Goal: Use online tool/utility: Use online tool/utility

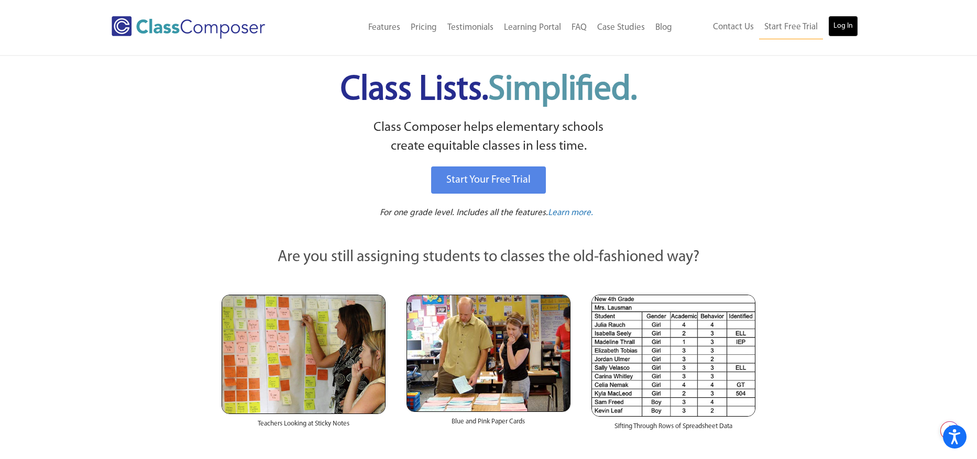
click at [840, 24] on link "Log In" at bounding box center [843, 26] width 30 height 21
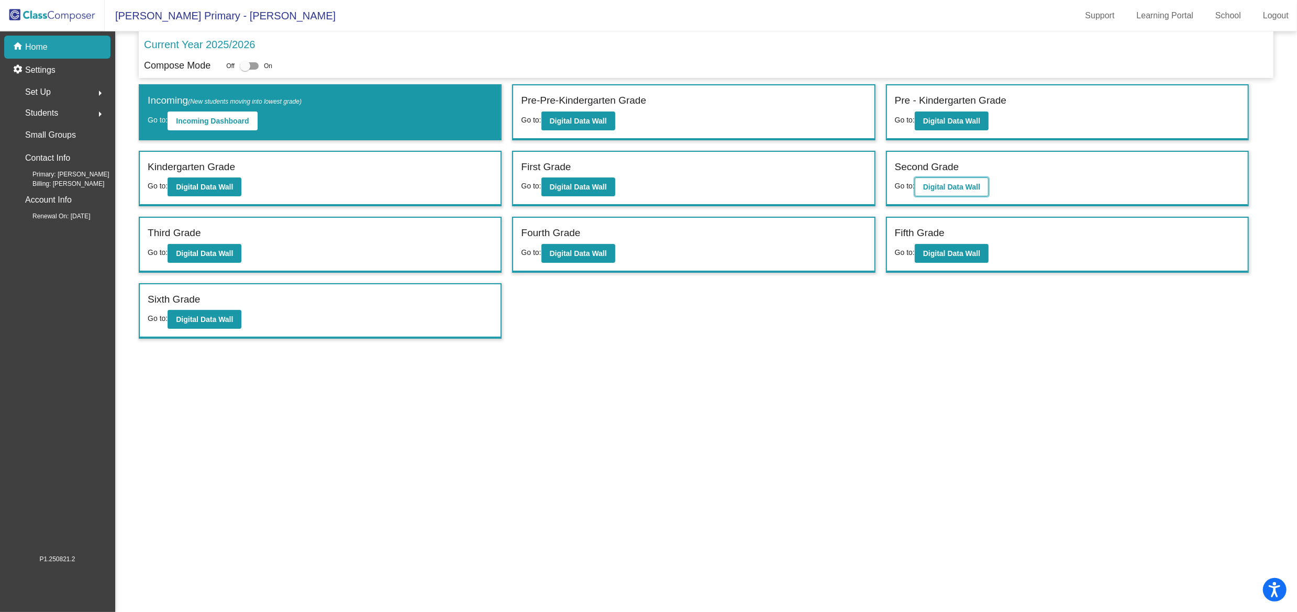
click at [974, 183] on b "Digital Data Wall" at bounding box center [951, 187] width 57 height 8
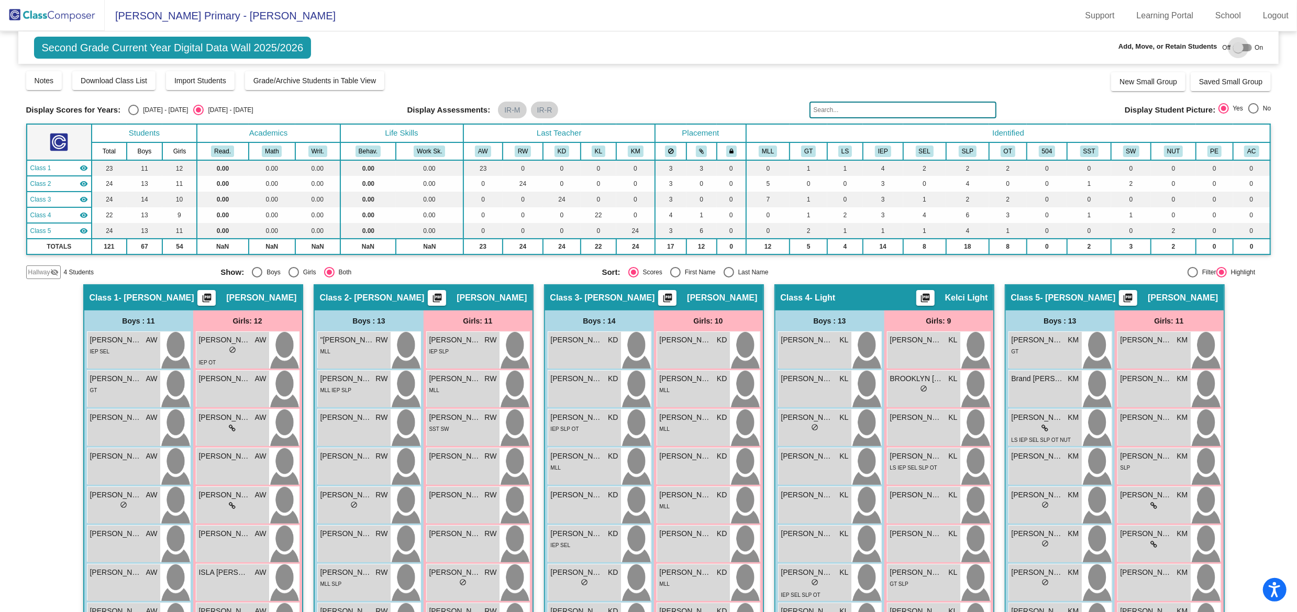
click at [1245, 47] on div at bounding box center [1242, 47] width 19 height 7
checkbox input "true"
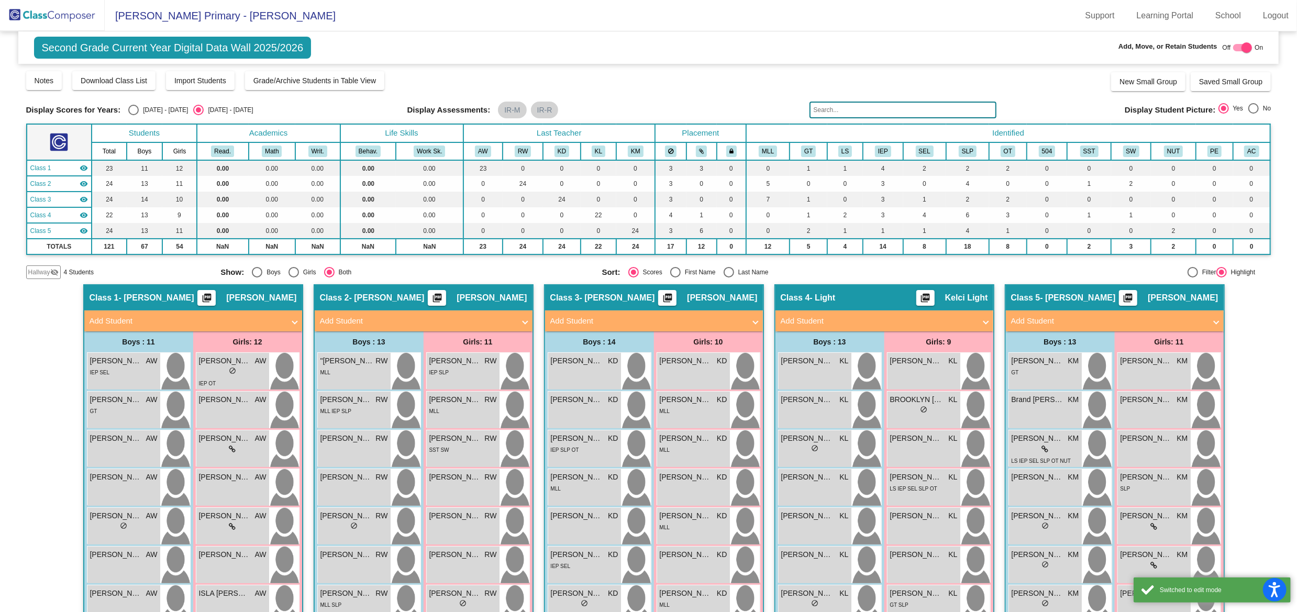
click at [39, 270] on span "Hallway" at bounding box center [39, 272] width 22 height 9
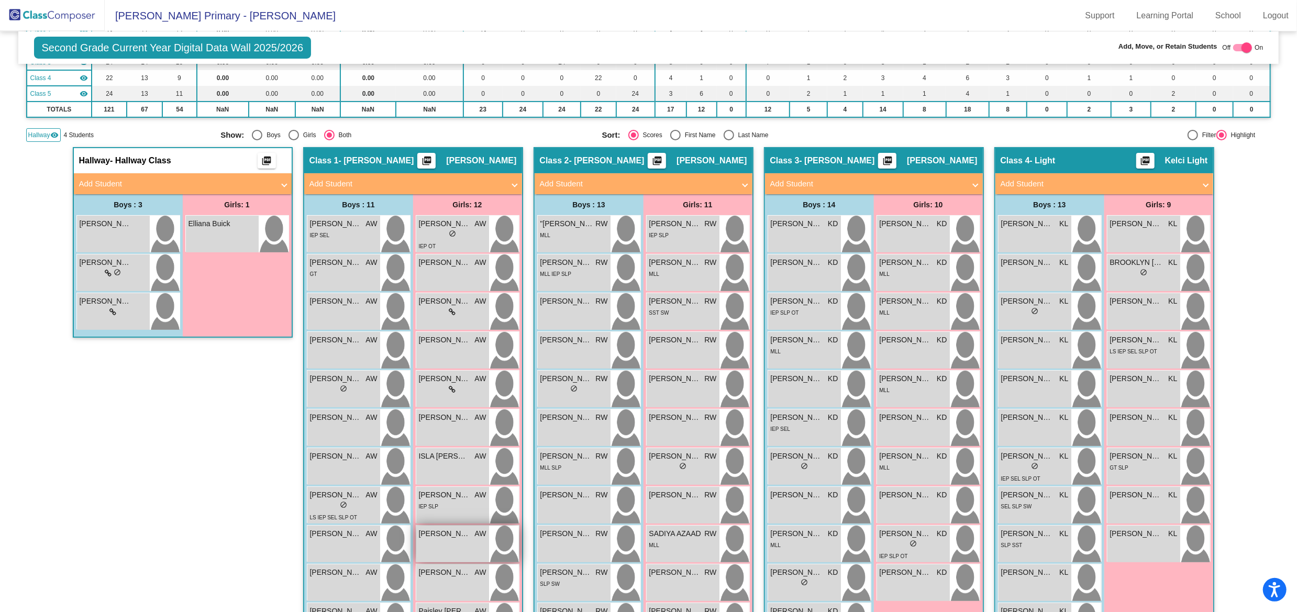
scroll to position [136, 0]
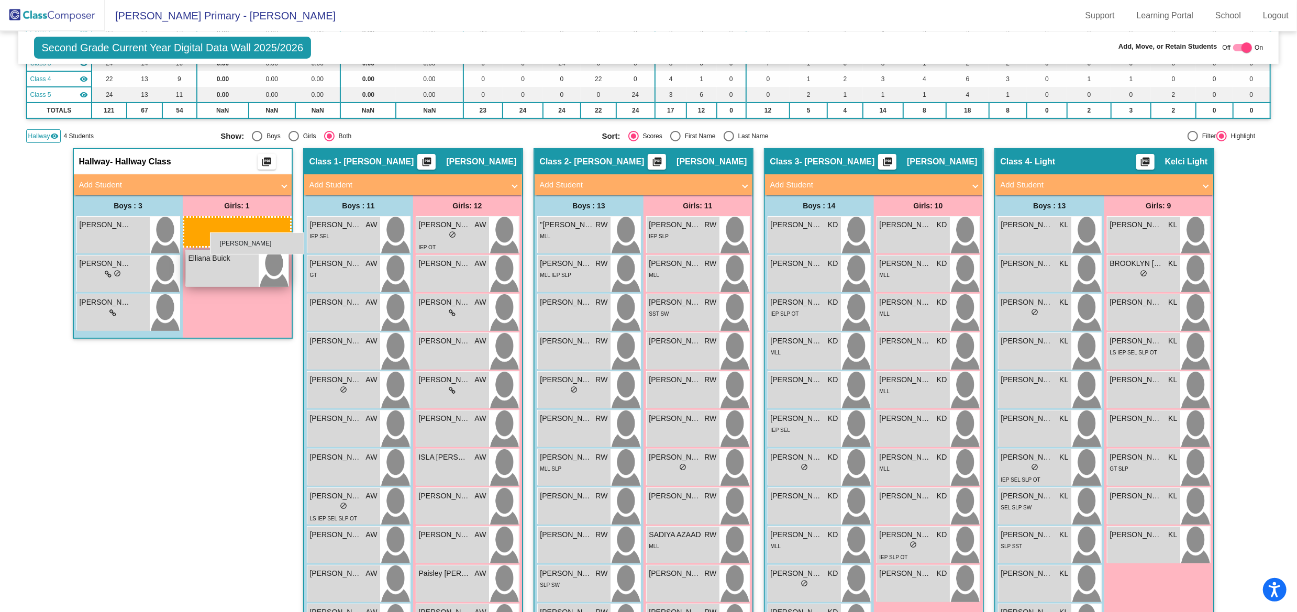
drag, startPoint x: 465, startPoint y: 506, endPoint x: 210, endPoint y: 233, distance: 374.7
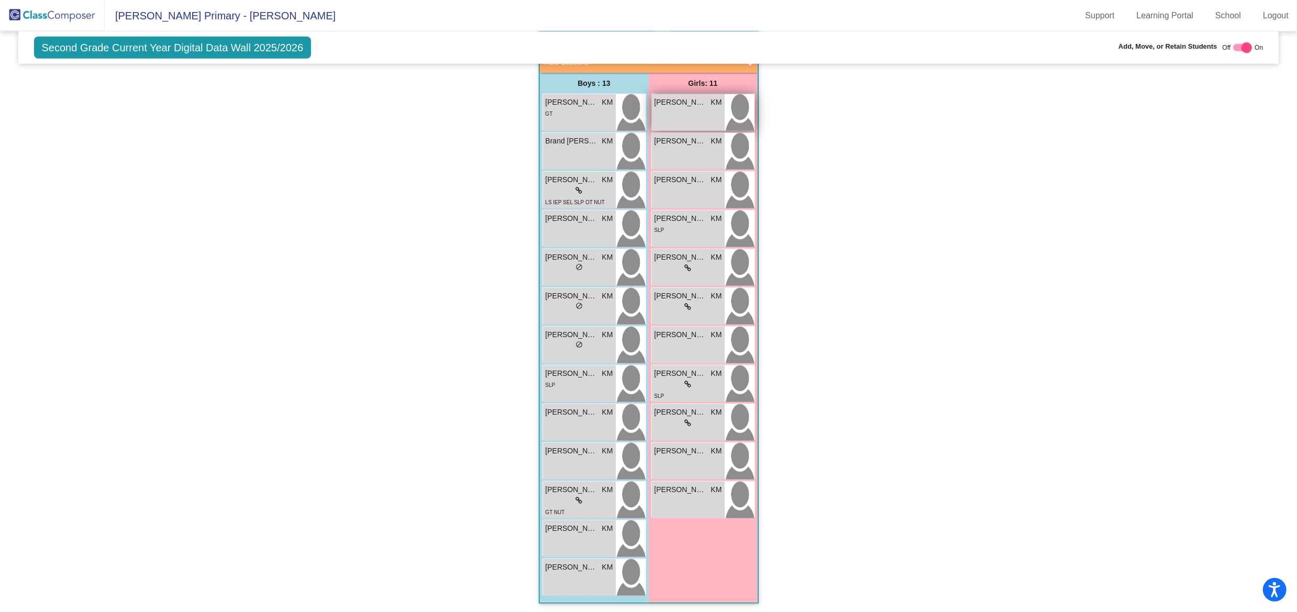
scroll to position [0, 0]
